Goal: Task Accomplishment & Management: Use online tool/utility

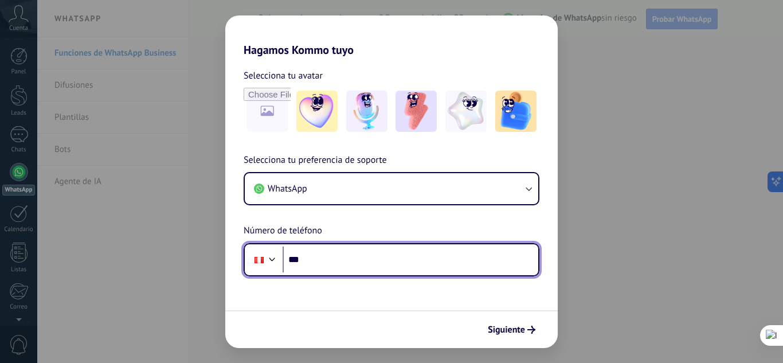
click at [389, 261] on input "***" at bounding box center [411, 259] width 256 height 26
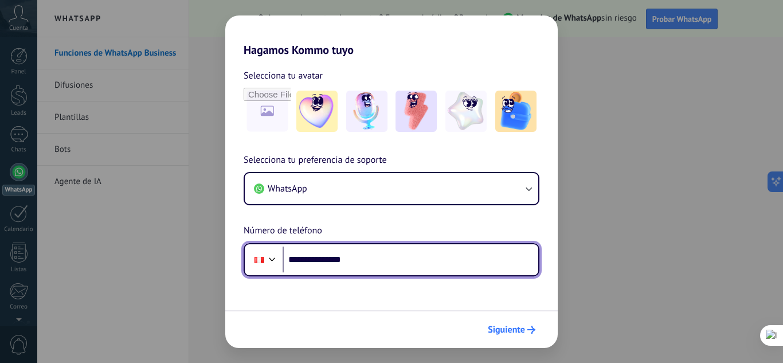
type input "**********"
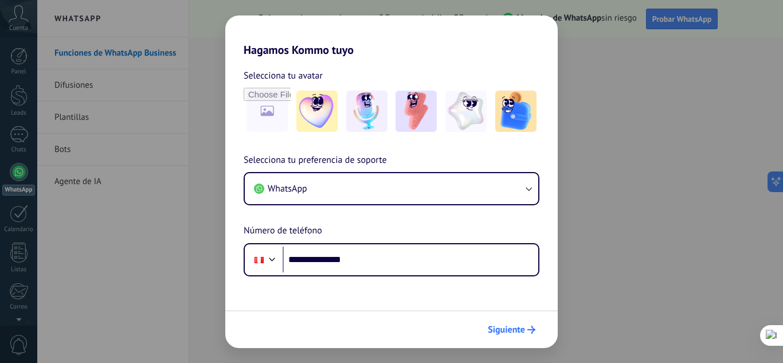
click at [520, 331] on span "Siguiente" at bounding box center [506, 330] width 37 height 8
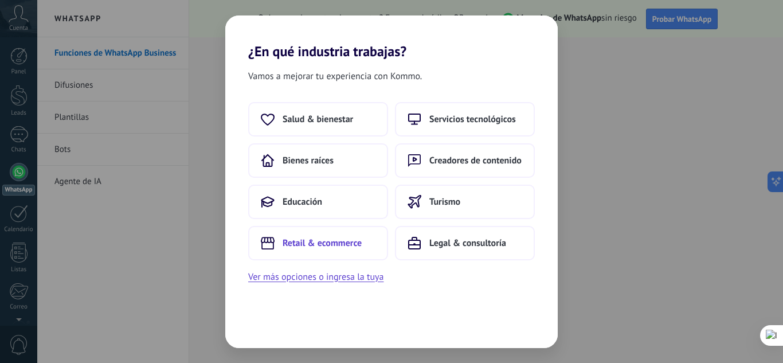
click at [346, 239] on span "Retail & ecommerce" at bounding box center [322, 242] width 79 height 11
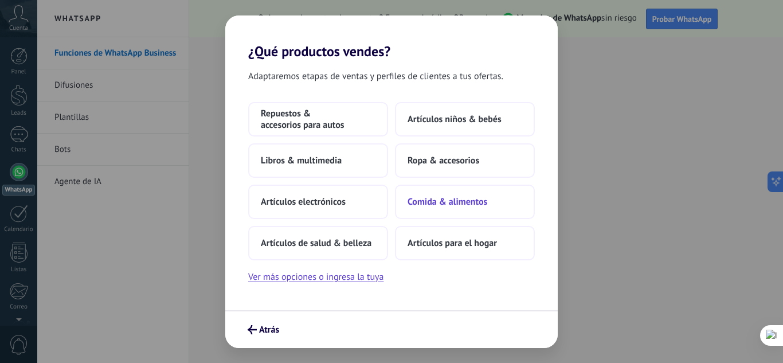
click at [456, 195] on button "Comida & alimentos" at bounding box center [465, 202] width 140 height 34
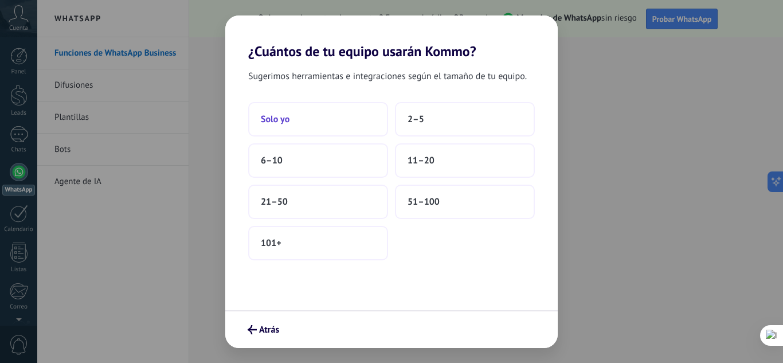
click at [342, 123] on button "Solo yo" at bounding box center [318, 119] width 140 height 34
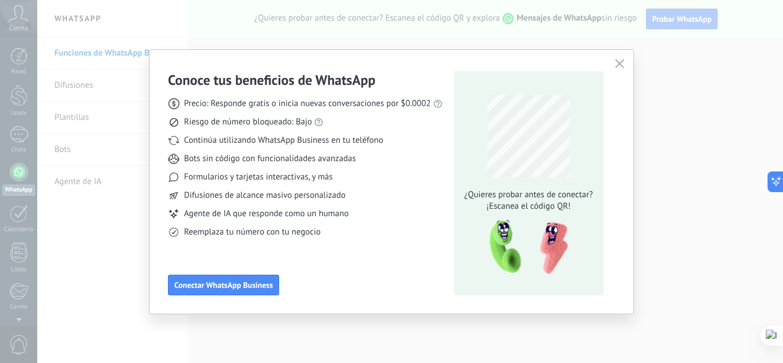
drag, startPoint x: 618, startPoint y: 65, endPoint x: 341, endPoint y: 326, distance: 380.8
click at [341, 326] on div "Conoce tus beneficios de WhatsApp Precio: Responde gratis o inicia nuevas conve…" at bounding box center [391, 181] width 783 height 363
click at [613, 64] on button "button" at bounding box center [619, 64] width 15 height 16
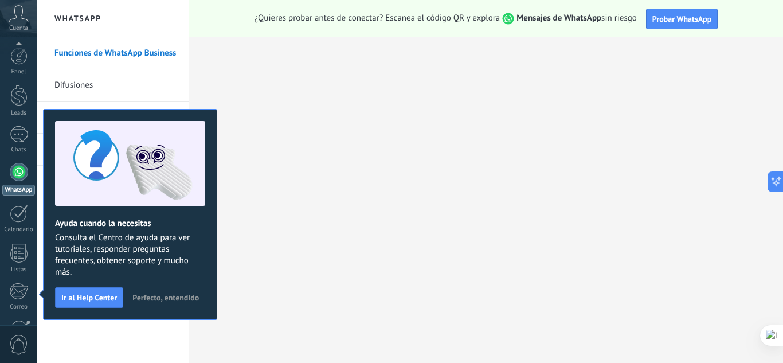
scroll to position [114, 0]
click at [161, 296] on span "Perfecto, entendido" at bounding box center [165, 297] width 66 height 8
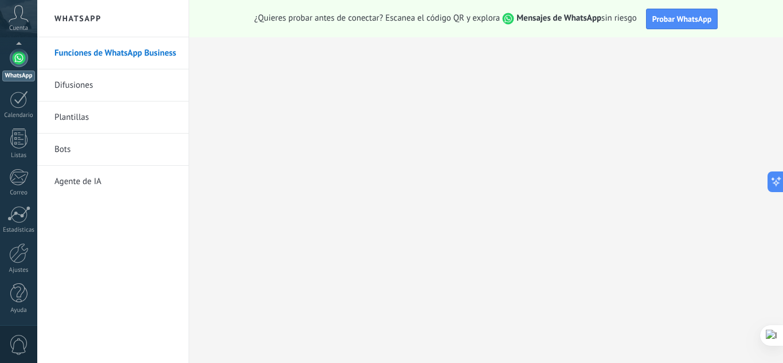
scroll to position [0, 0]
click at [27, 172] on div at bounding box center [19, 172] width 18 height 18
click at [88, 144] on link "Bots" at bounding box center [115, 150] width 123 height 32
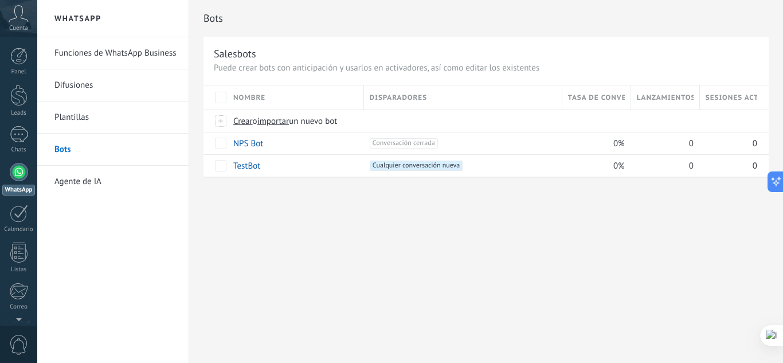
click at [117, 91] on link "Difusiones" at bounding box center [115, 85] width 123 height 32
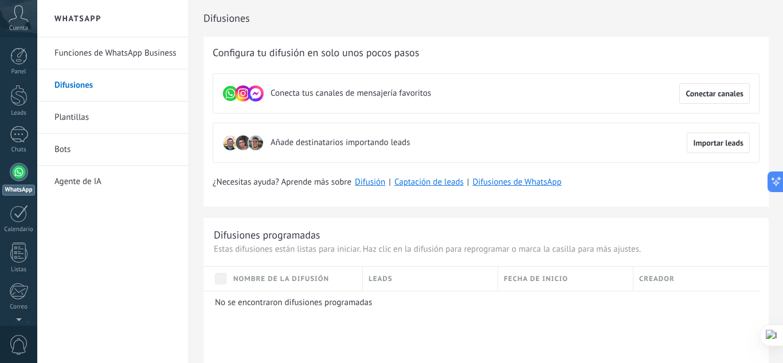
click at [109, 144] on link "Bots" at bounding box center [115, 150] width 123 height 32
